Goal: Find contact information: Find contact information

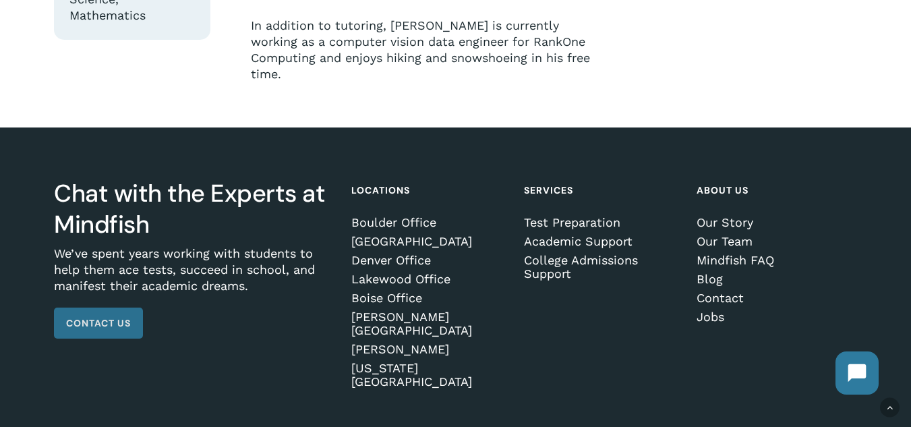
click at [85, 316] on span "Contact Us" at bounding box center [98, 322] width 65 height 13
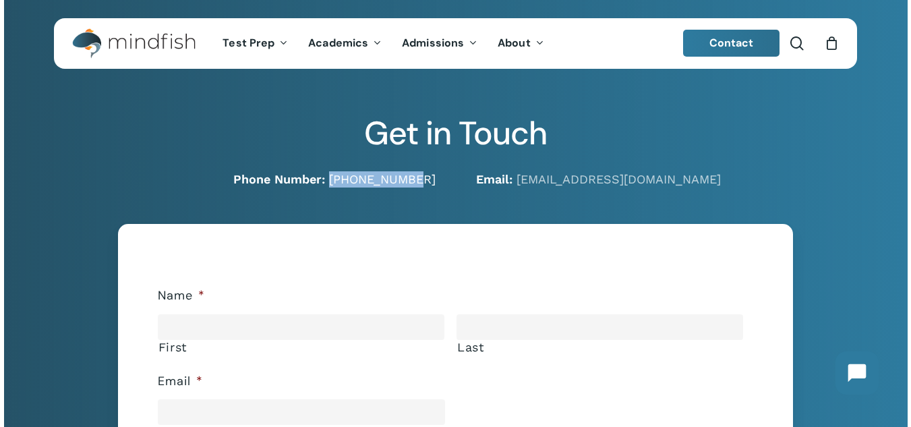
drag, startPoint x: 441, startPoint y: 182, endPoint x: 359, endPoint y: 180, distance: 82.3
click at [359, 180] on div "Phone Number: 720-204-1041" at bounding box center [245, 179] width 422 height 16
copy link "[PHONE_NUMBER]"
